Goal: Task Accomplishment & Management: Use online tool/utility

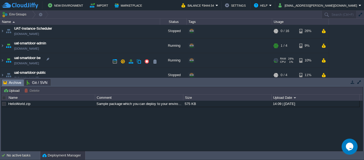
scroll to position [65, 0]
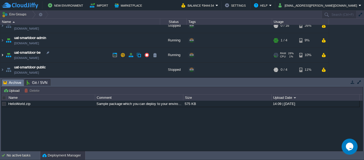
click at [2, 53] on img at bounding box center [2, 55] width 4 height 14
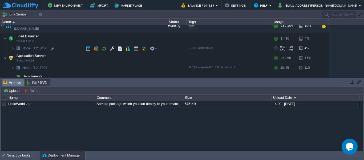
scroll to position [94, 0]
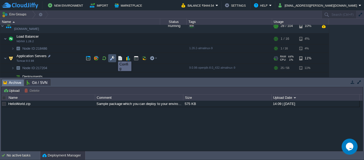
click at [112, 56] on button "button" at bounding box center [112, 58] width 5 height 5
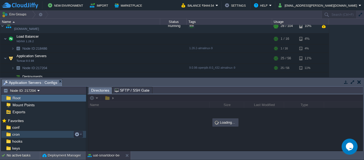
scroll to position [41, 0]
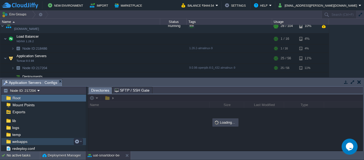
click at [24, 141] on span "webapps" at bounding box center [19, 141] width 17 height 5
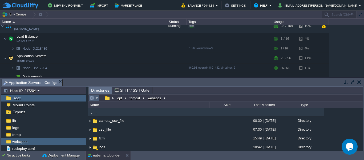
click at [96, 100] on em at bounding box center [93, 97] width 9 height 5
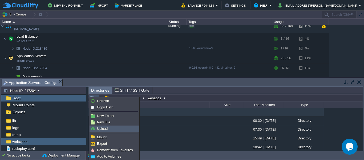
click at [102, 130] on link "Upload" at bounding box center [114, 128] width 49 height 6
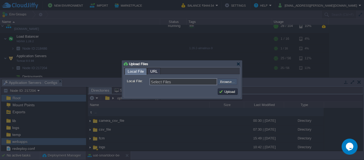
click at [226, 82] on input "file" at bounding box center [203, 81] width 67 height 6
type input "C:\fakepath\smartdoor-smartlockservice-1.1.1-SNAPSHOT.jar"
type input "smartdoor-smartlockservice-1.1.1-SNAPSHOT.jar"
click at [220, 92] on button "Upload" at bounding box center [228, 91] width 18 height 5
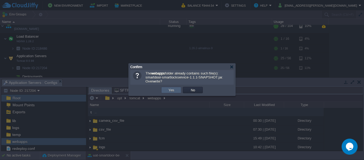
click at [164, 91] on td "Yes" at bounding box center [171, 90] width 20 height 6
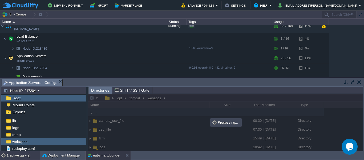
click at [14, 154] on div "1 active task(s)" at bounding box center [23, 155] width 33 height 9
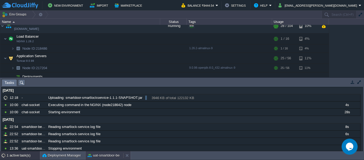
click at [102, 155] on button "uat-smartdoor-be" at bounding box center [104, 154] width 32 height 5
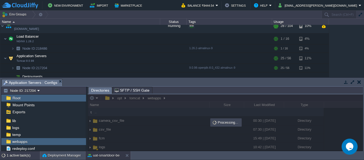
click at [28, 152] on div "1 active task(s)" at bounding box center [23, 155] width 33 height 9
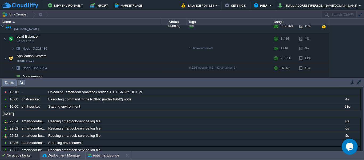
scroll to position [0, 0]
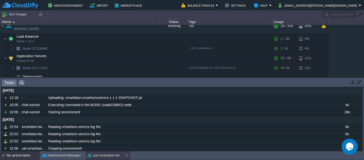
click at [99, 153] on button "uat-smartdoor-be" at bounding box center [104, 154] width 32 height 5
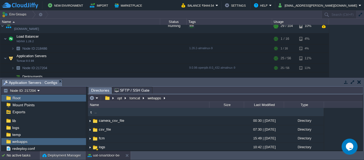
click at [18, 155] on div "No active tasks" at bounding box center [23, 155] width 33 height 9
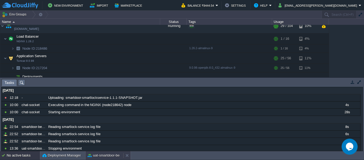
click at [98, 157] on button "uat-smartdoor-be" at bounding box center [104, 154] width 32 height 5
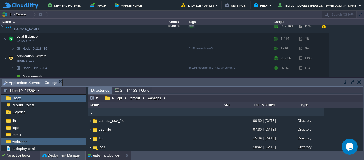
click at [16, 153] on div "No active tasks" at bounding box center [23, 155] width 33 height 9
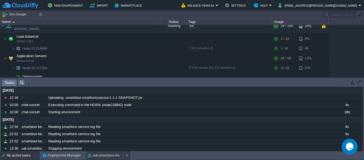
click at [100, 153] on button "uat-smartdoor-be" at bounding box center [104, 154] width 32 height 5
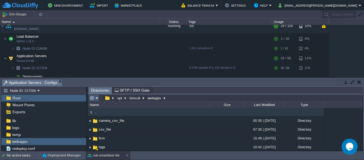
click at [96, 99] on em at bounding box center [93, 97] width 9 height 5
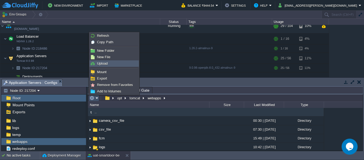
click at [109, 63] on link "Upload" at bounding box center [114, 63] width 49 height 6
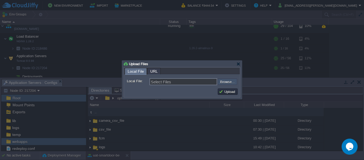
click at [222, 81] on input "file" at bounding box center [203, 81] width 67 height 6
type input "C:\fakepath\smartdoor-smartlockservice-1.1.1-SNAPSHOT.jar"
type input "smartdoor-smartlockservice-1.1.1-SNAPSHOT.jar"
click at [225, 93] on button "Upload" at bounding box center [228, 91] width 18 height 5
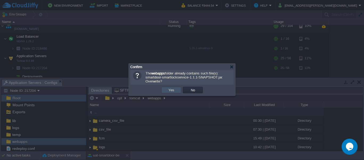
click at [169, 92] on button "Yes" at bounding box center [171, 89] width 9 height 5
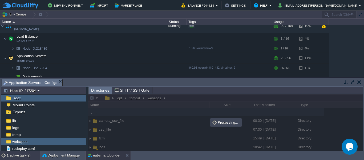
click at [29, 151] on div "1 active task(s)" at bounding box center [23, 155] width 33 height 9
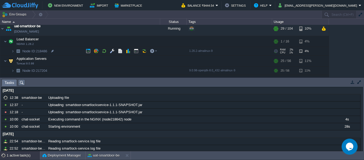
scroll to position [91, 0]
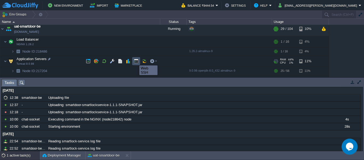
click at [135, 60] on button "button" at bounding box center [136, 61] width 5 height 5
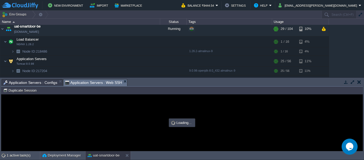
click at [71, 82] on span "Application Servers : Web SSH" at bounding box center [93, 82] width 57 height 7
type input "#000000"
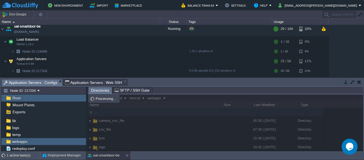
click at [41, 83] on span "Application Servers : Configs" at bounding box center [30, 82] width 54 height 7
click at [20, 153] on div "1 active task(s)" at bounding box center [23, 155] width 33 height 9
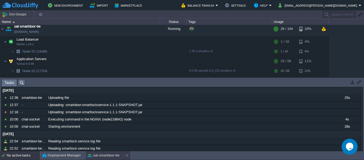
click at [97, 152] on div "uat-smartdoor-be" at bounding box center [104, 155] width 38 height 9
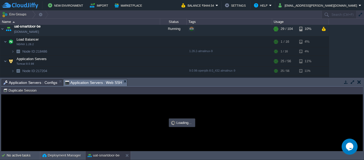
click at [89, 81] on span "Application Servers : Web SSH" at bounding box center [93, 82] width 57 height 7
click at [68, 119] on div at bounding box center [181, 122] width 361 height 56
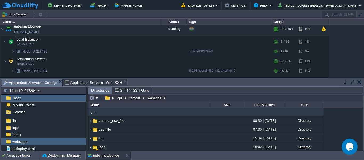
click at [25, 84] on span "Application Servers : Configs" at bounding box center [30, 82] width 54 height 7
click at [98, 98] on em at bounding box center [93, 97] width 9 height 5
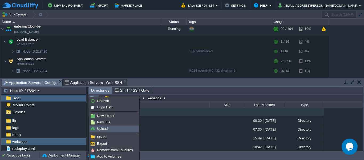
click at [101, 126] on span "Upload" at bounding box center [102, 128] width 11 height 4
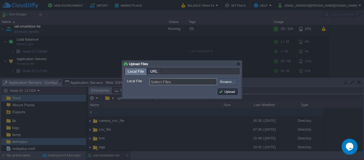
click at [225, 83] on input "file" at bounding box center [203, 81] width 67 height 6
type input "C:\fakepath\smartdoor-adminservice-1.1.1-SNAPSHOT.jar"
type input "smartdoor-adminservice-1.1.1-SNAPSHOT.jar"
click at [225, 91] on button "Upload" at bounding box center [228, 91] width 18 height 5
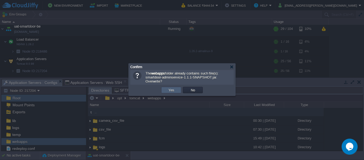
click at [162, 90] on td "Yes" at bounding box center [171, 90] width 20 height 6
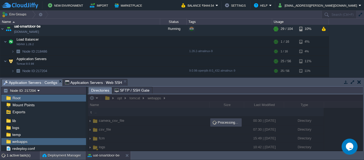
click at [26, 152] on div "1 active task(s)" at bounding box center [23, 155] width 33 height 9
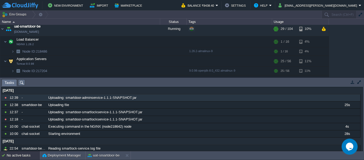
click at [5, 97] on div at bounding box center [5, 97] width 5 height 5
click at [51, 96] on span "Uploading: smartdoor-adminservice-1.1.1-SNAPSHOT.jar" at bounding box center [92, 97] width 88 height 5
click at [98, 155] on button "uat-smartdoor-be" at bounding box center [104, 154] width 32 height 5
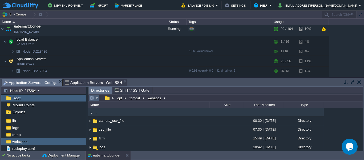
click at [97, 95] on td at bounding box center [94, 98] width 10 height 6
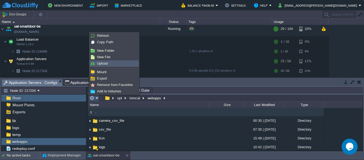
click at [116, 61] on link "Upload" at bounding box center [114, 63] width 49 height 6
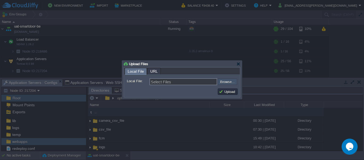
click at [233, 82] on input "file" at bounding box center [203, 81] width 67 height 6
type input "C:\fakepath\smartdoor-adminservice-1.1.1-SNAPSHOT.jar"
type input "smartdoor-adminservice-1.1.1-SNAPSHOT.jar"
click at [232, 92] on button "Upload" at bounding box center [228, 91] width 18 height 5
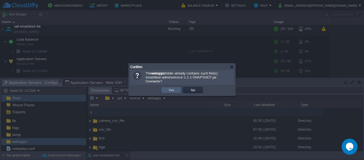
click at [165, 88] on td "Yes" at bounding box center [171, 90] width 20 height 6
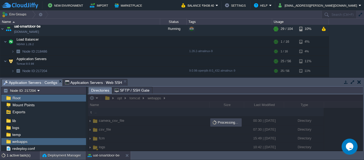
click at [24, 152] on div "1 active task(s)" at bounding box center [23, 155] width 33 height 9
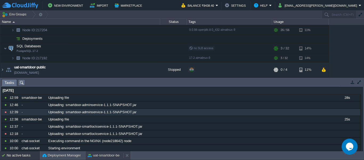
click at [102, 158] on div "uat-smartdoor-be" at bounding box center [104, 155] width 38 height 9
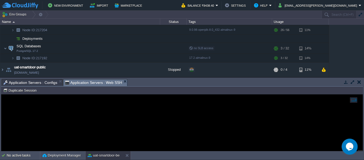
click at [87, 83] on span "Application Servers : Web SSH" at bounding box center [93, 82] width 57 height 7
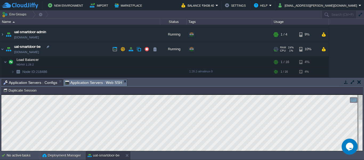
scroll to position [71, 0]
click at [5, 48] on td "uat-smartdoor-be [DOMAIN_NAME]" at bounding box center [80, 49] width 160 height 15
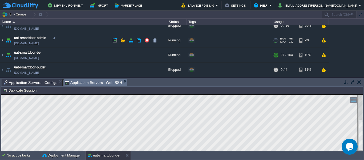
click at [2, 43] on img at bounding box center [2, 40] width 4 height 14
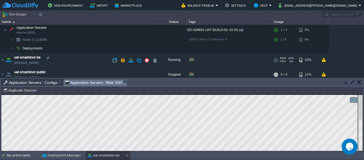
scroll to position [88, 0]
click at [13, 46] on img at bounding box center [12, 48] width 3 height 8
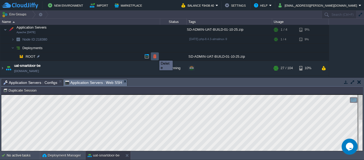
click at [155, 56] on button "button" at bounding box center [154, 56] width 5 height 5
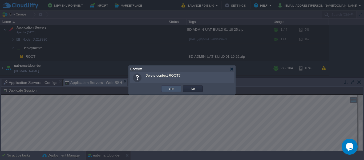
click at [172, 89] on button "Yes" at bounding box center [171, 88] width 9 height 5
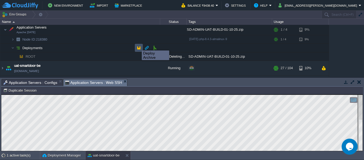
click at [137, 46] on button "button" at bounding box center [138, 47] width 5 height 5
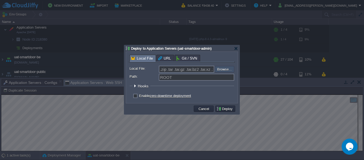
click at [220, 69] on input "file" at bounding box center [200, 69] width 67 height 6
type input "C:\fakepath\SD-ADMIN-UAT-BUILD-06-10-25.zip"
type input "SD-ADMIN-UAT-BUILD-06-10-25.zip"
click at [223, 108] on button "Deploy" at bounding box center [225, 108] width 18 height 5
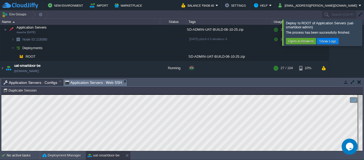
click at [364, 34] on div at bounding box center [370, 32] width 0 height 26
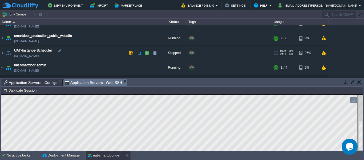
scroll to position [38, 0]
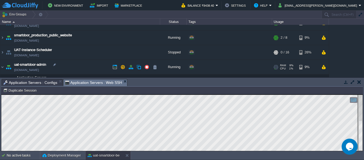
click at [33, 70] on link "[DOMAIN_NAME]" at bounding box center [26, 69] width 25 height 5
